Goal: Navigation & Orientation: Find specific page/section

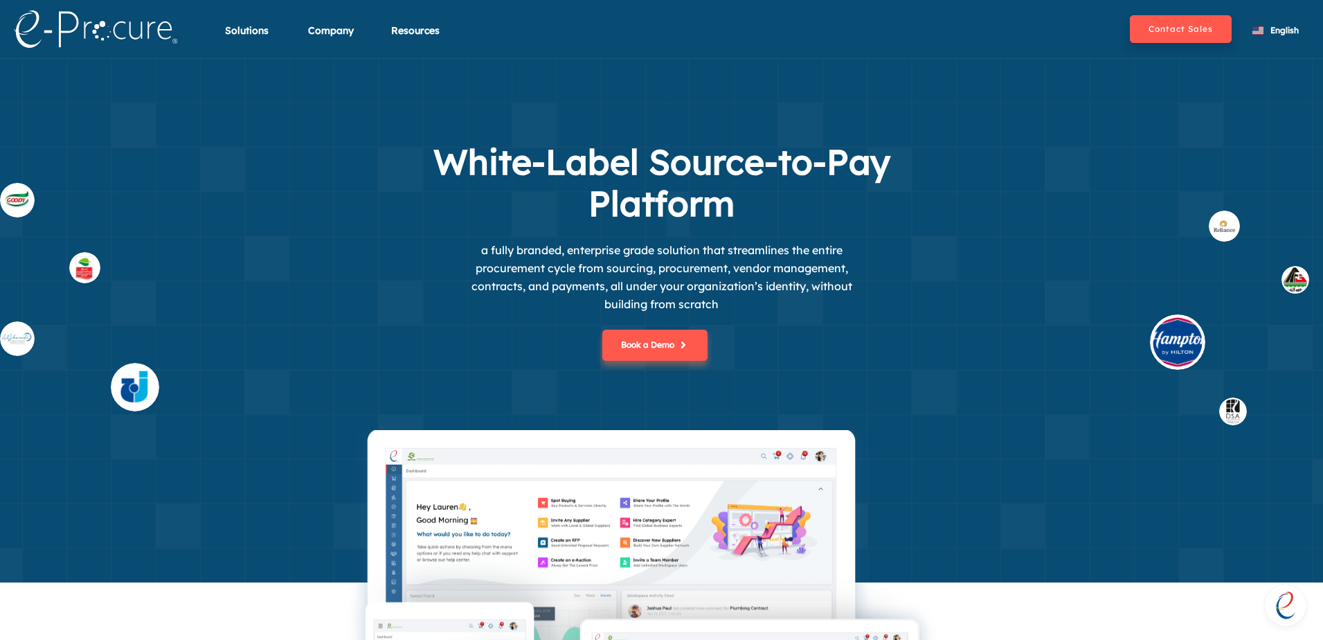
click at [444, 268] on div "White-Label Source-to-Pay Platform a fully branded, enterprise grade solution t…" at bounding box center [662, 285] width 630 height 289
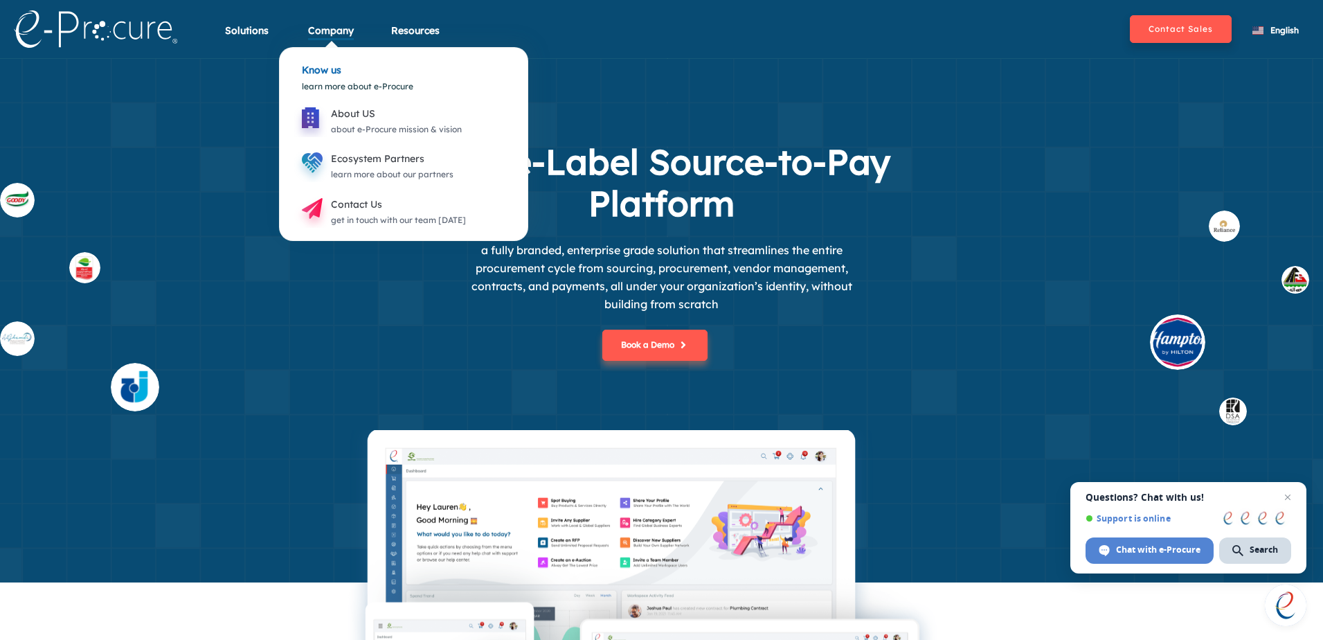
click at [328, 30] on div "Company" at bounding box center [331, 39] width 46 height 31
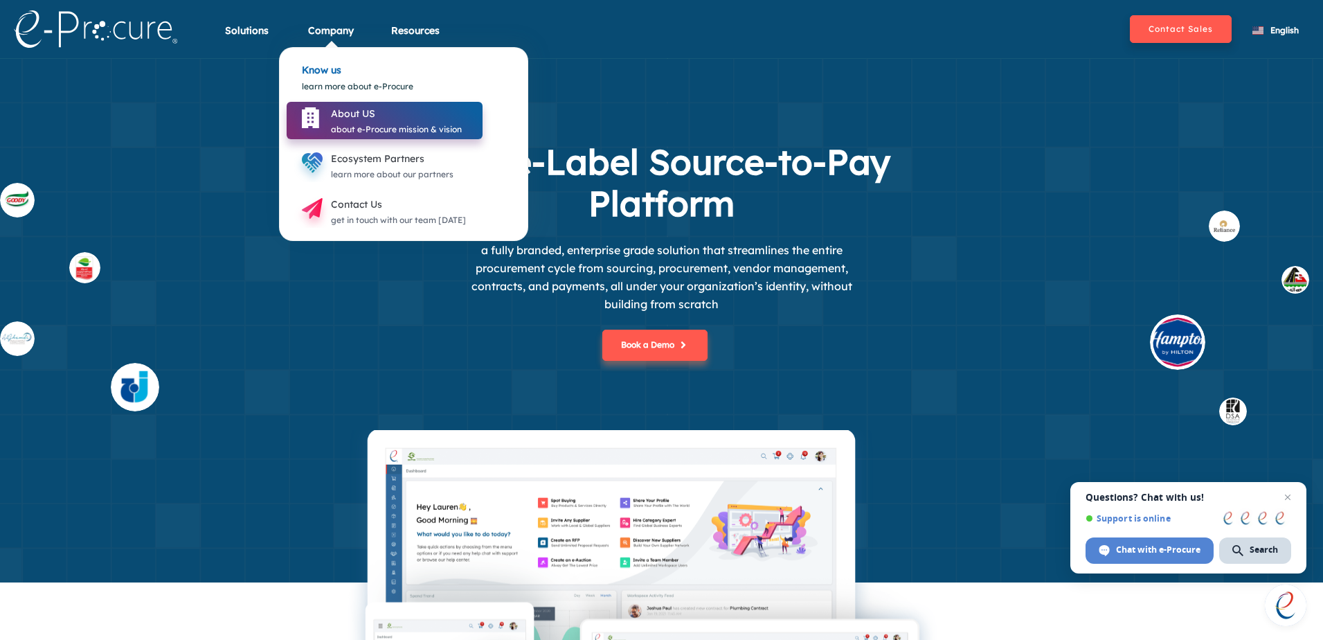
click at [350, 125] on div "about e-Procure mission & vision" at bounding box center [396, 129] width 131 height 15
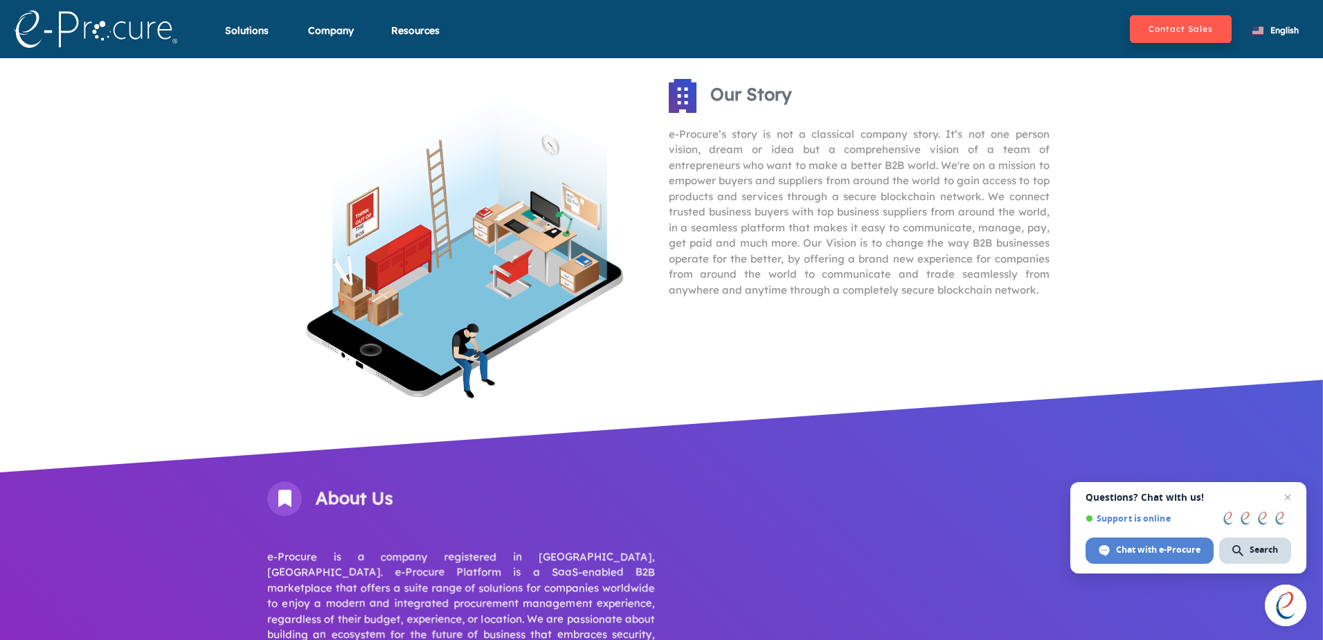
click at [6, 29] on nav "Contact Sales Solutions Buyer Solutions integrated e-procurement software Marke…" at bounding box center [661, 29] width 1323 height 58
click at [15, 27] on img at bounding box center [95, 28] width 163 height 37
